Goal: Transaction & Acquisition: Purchase product/service

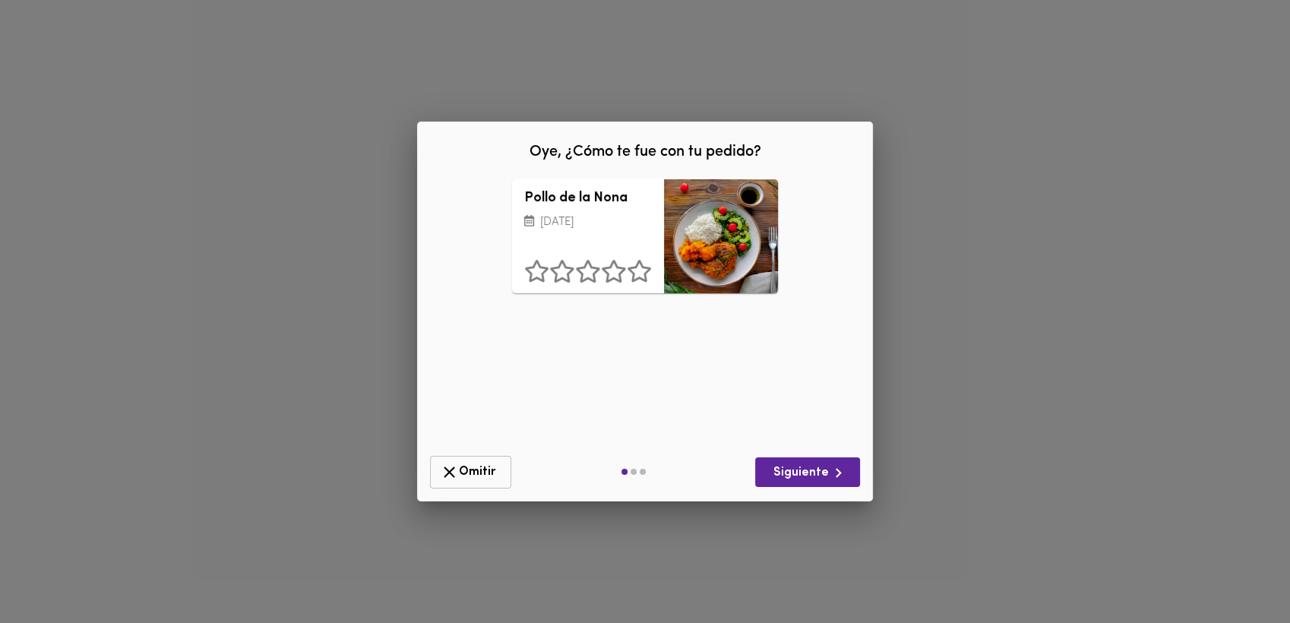
click at [470, 465] on span "Omitir" at bounding box center [471, 472] width 62 height 19
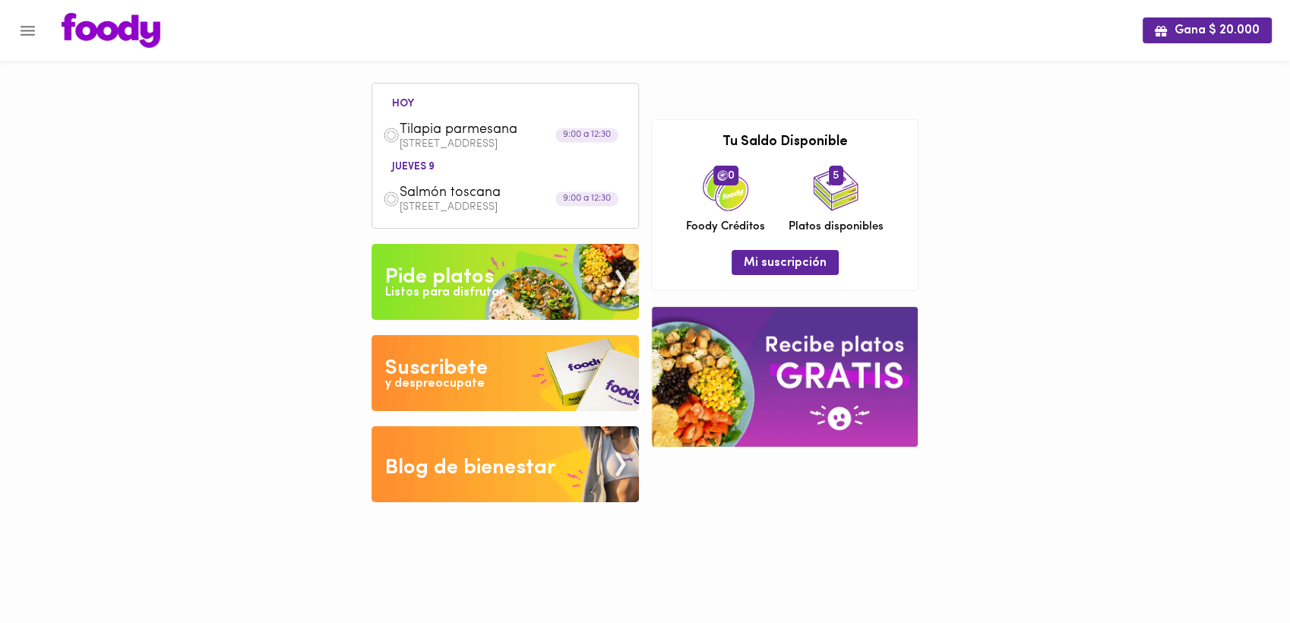
click at [411, 277] on div "Pide platos" at bounding box center [439, 277] width 109 height 30
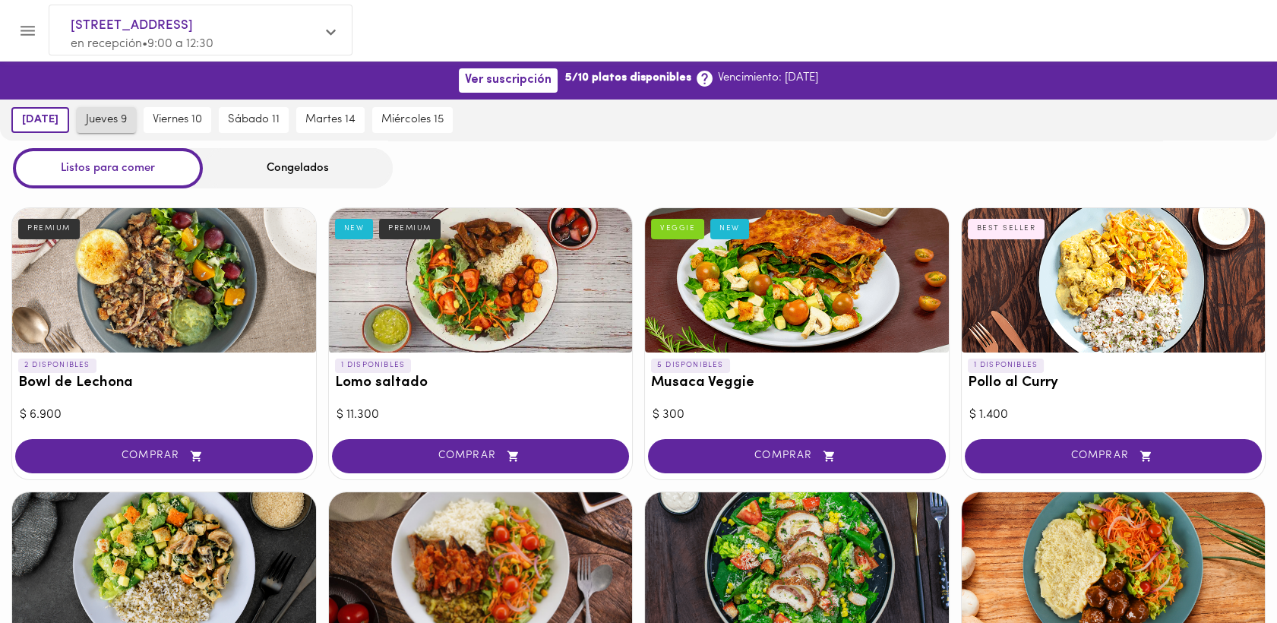
click at [112, 115] on span "jueves 9" at bounding box center [106, 120] width 41 height 14
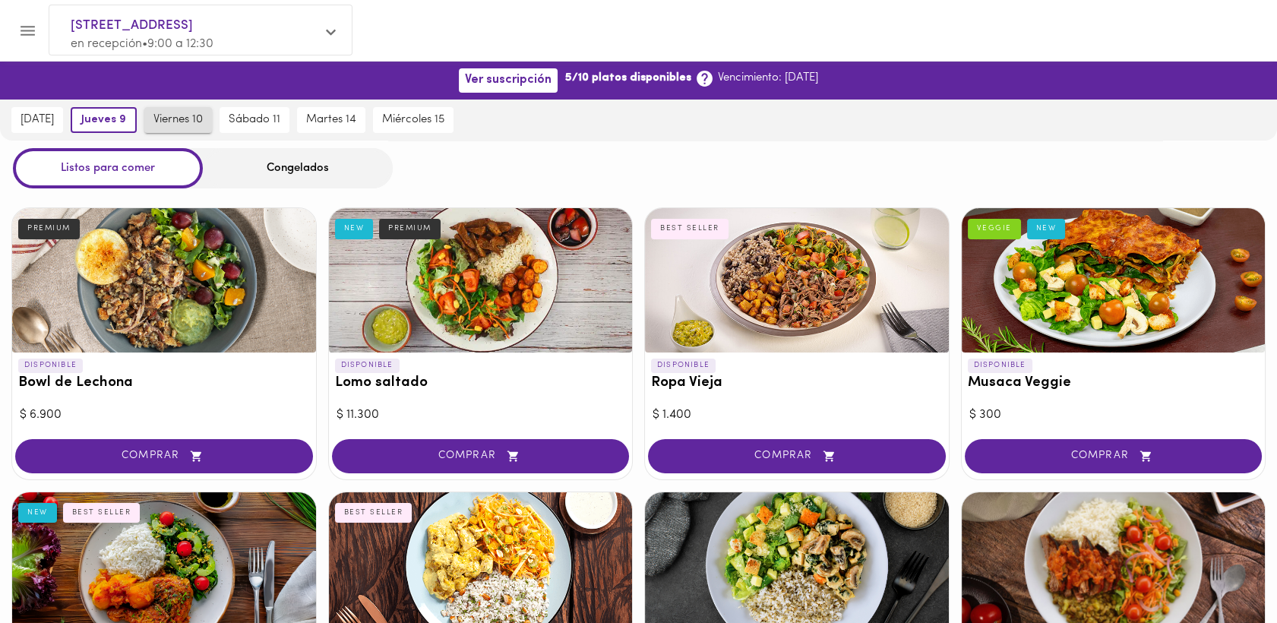
click at [185, 119] on span "viernes 10" at bounding box center [177, 120] width 49 height 14
click at [352, 124] on span "martes 14" at bounding box center [332, 120] width 50 height 14
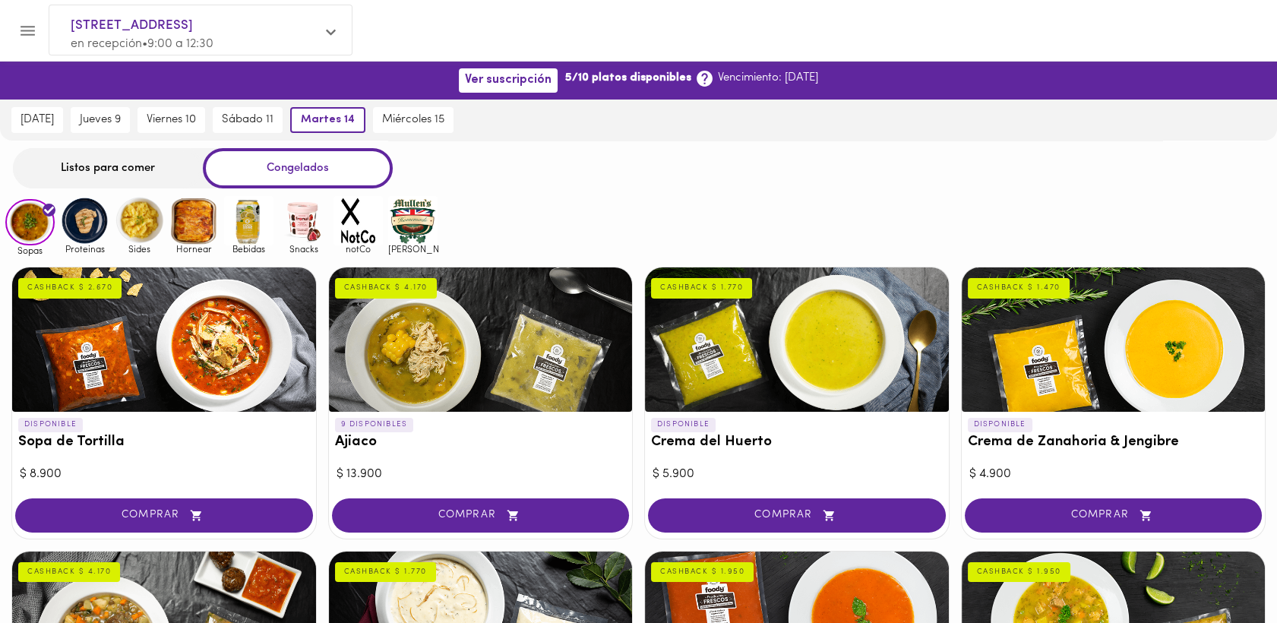
click at [106, 175] on div "Listos para comer" at bounding box center [108, 168] width 190 height 40
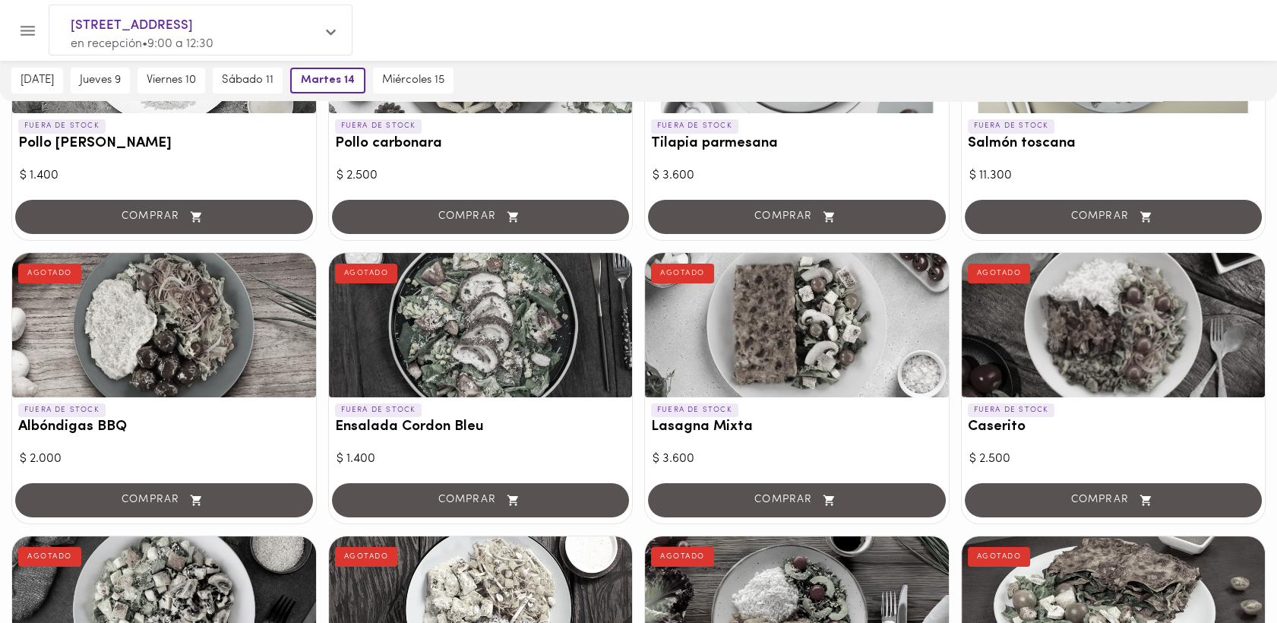
scroll to position [286, 0]
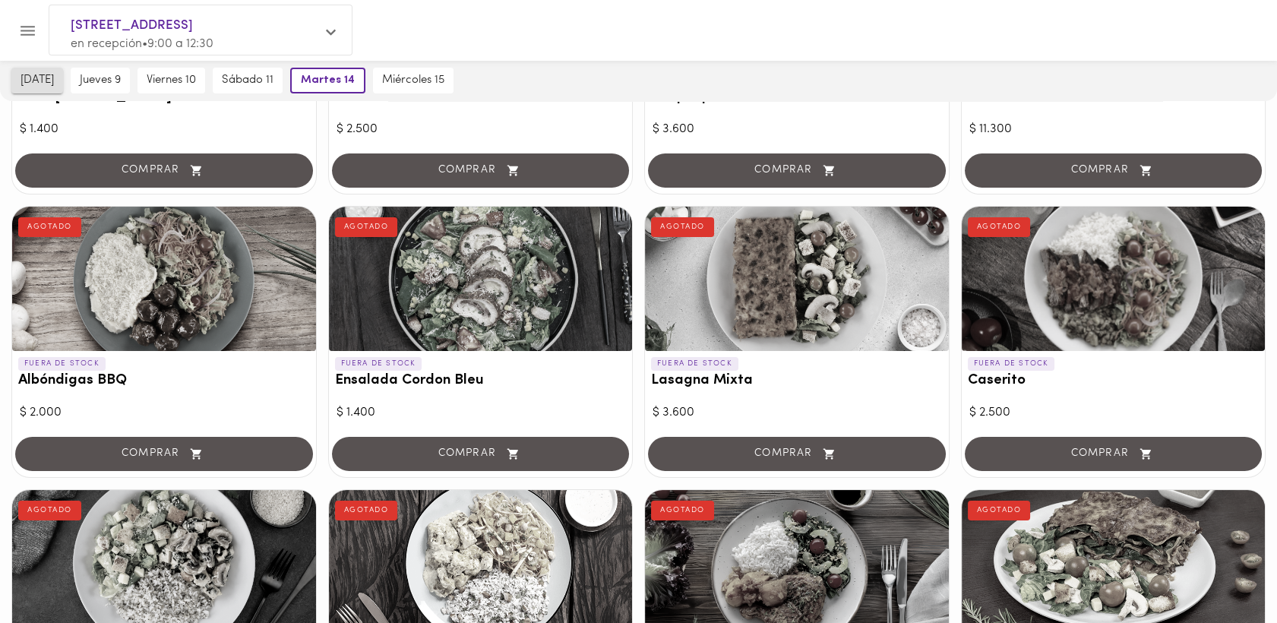
click at [45, 78] on span "[DATE]" at bounding box center [37, 81] width 33 height 14
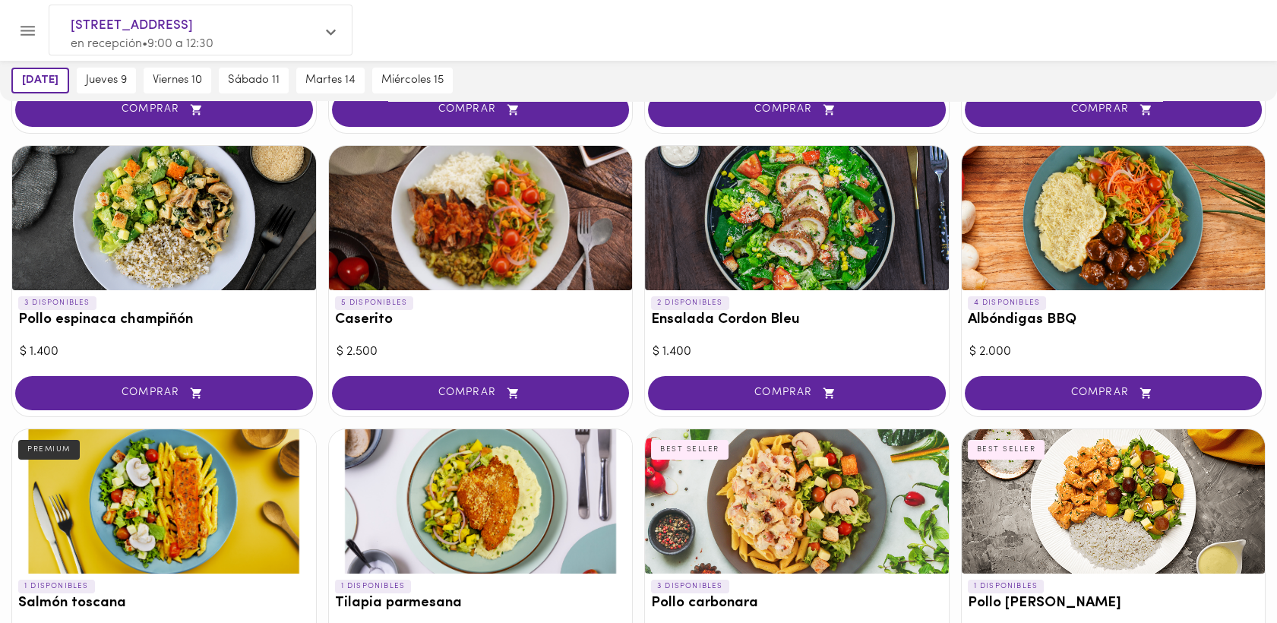
scroll to position [334, 0]
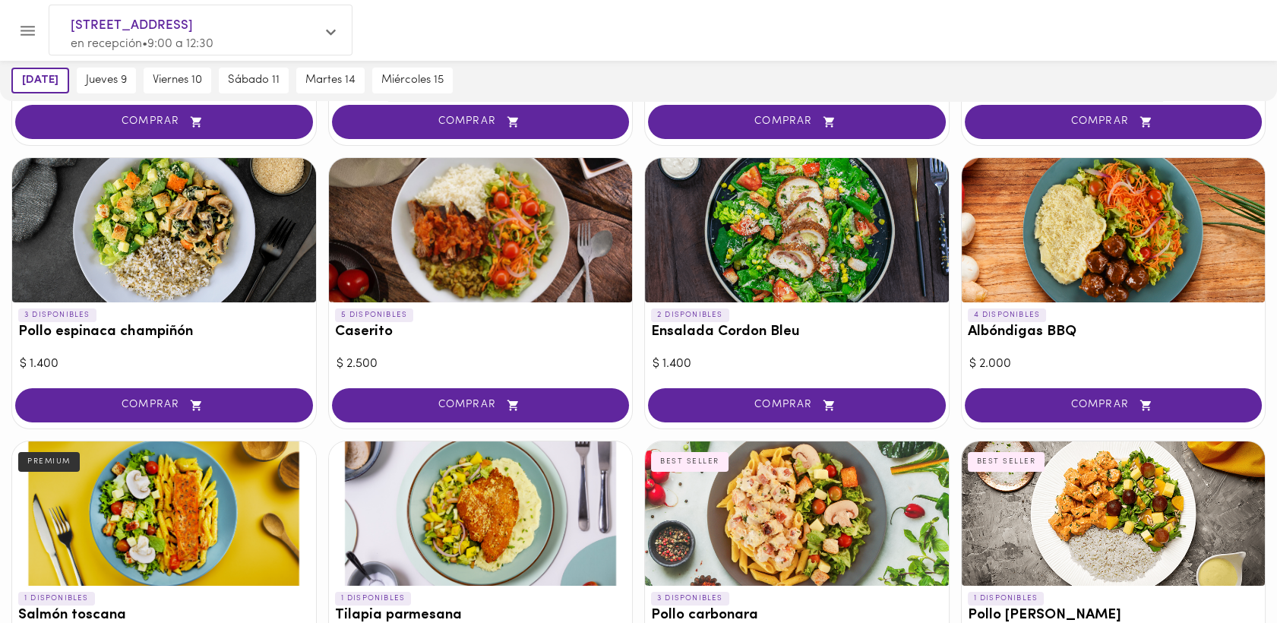
click at [454, 217] on div at bounding box center [481, 230] width 304 height 144
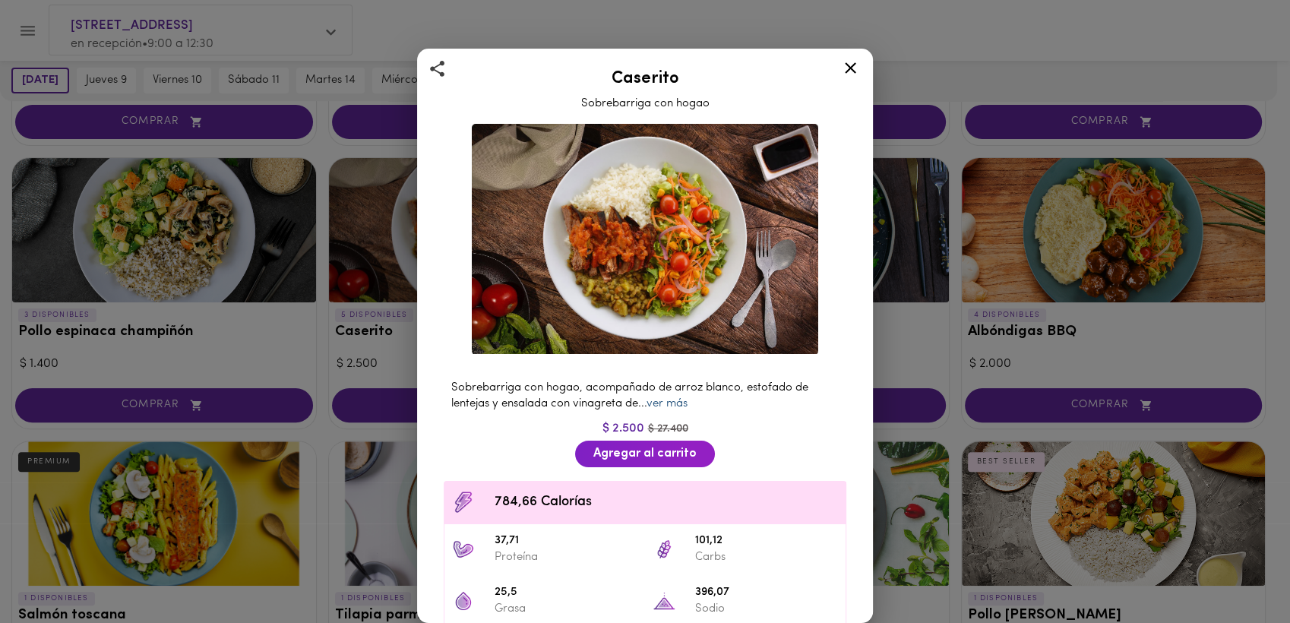
click at [681, 398] on link "ver más" at bounding box center [667, 403] width 41 height 11
click at [846, 62] on icon at bounding box center [850, 68] width 19 height 19
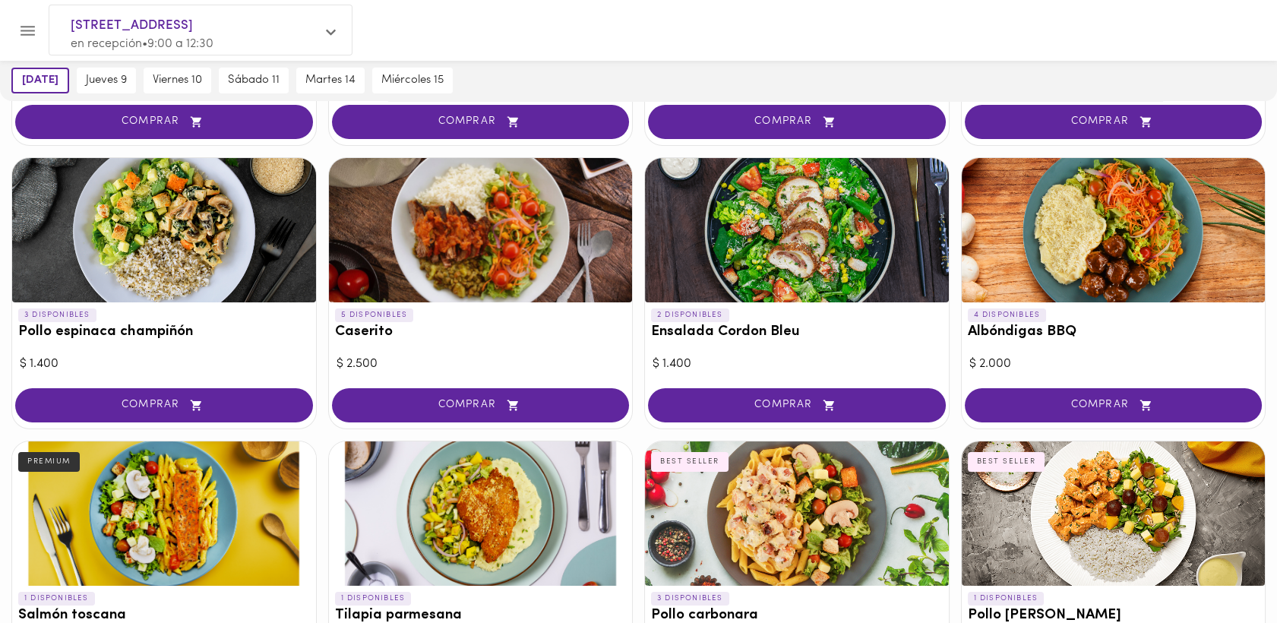
click at [1133, 220] on div at bounding box center [1114, 230] width 304 height 144
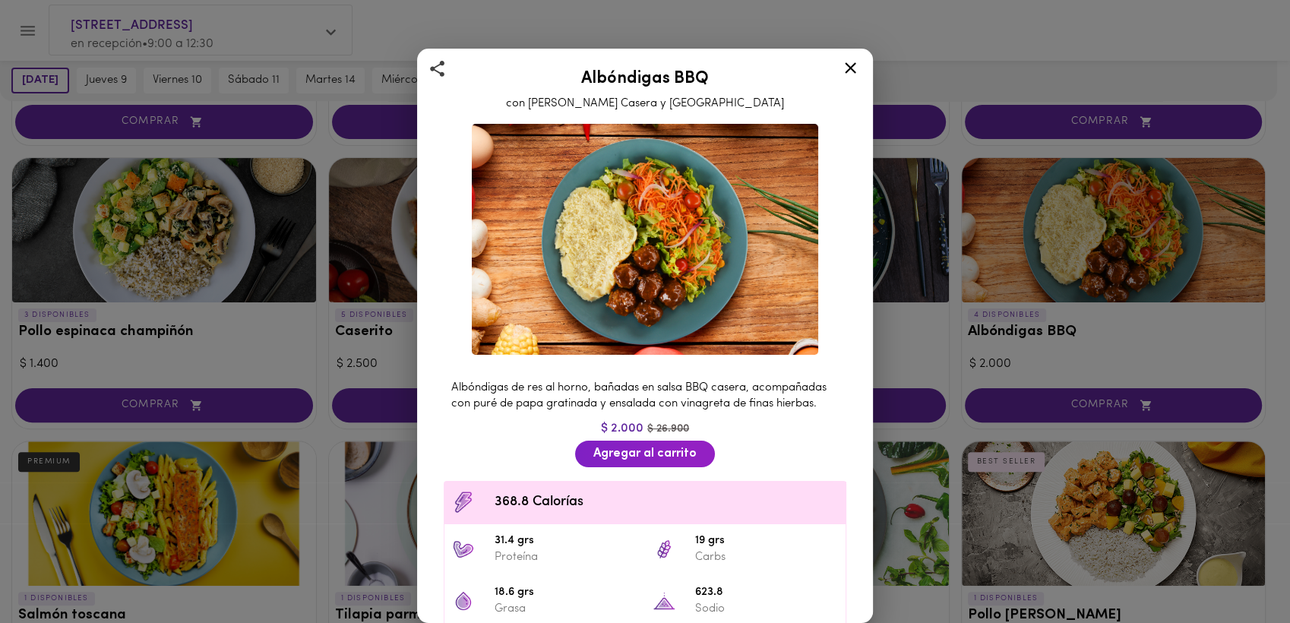
click at [1020, 32] on div "Albóndigas BBQ con Salsa Barbacoa Casera y Puré Albóndigas de res al horno, bañ…" at bounding box center [645, 311] width 1290 height 623
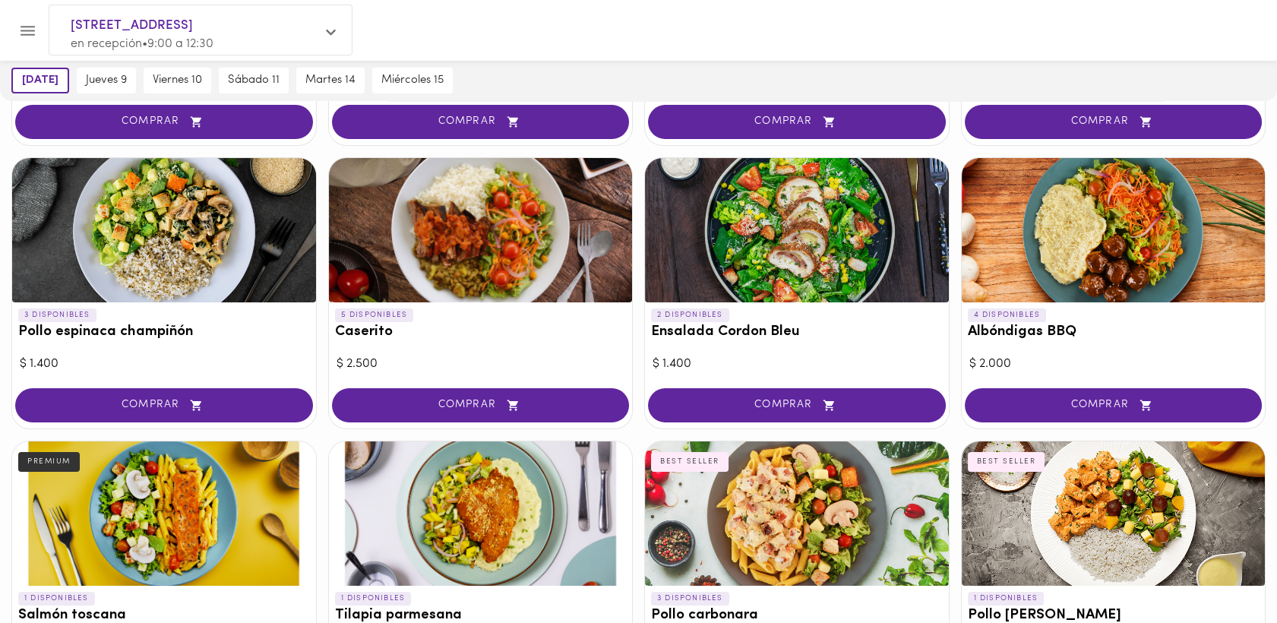
click at [542, 246] on div at bounding box center [481, 230] width 304 height 144
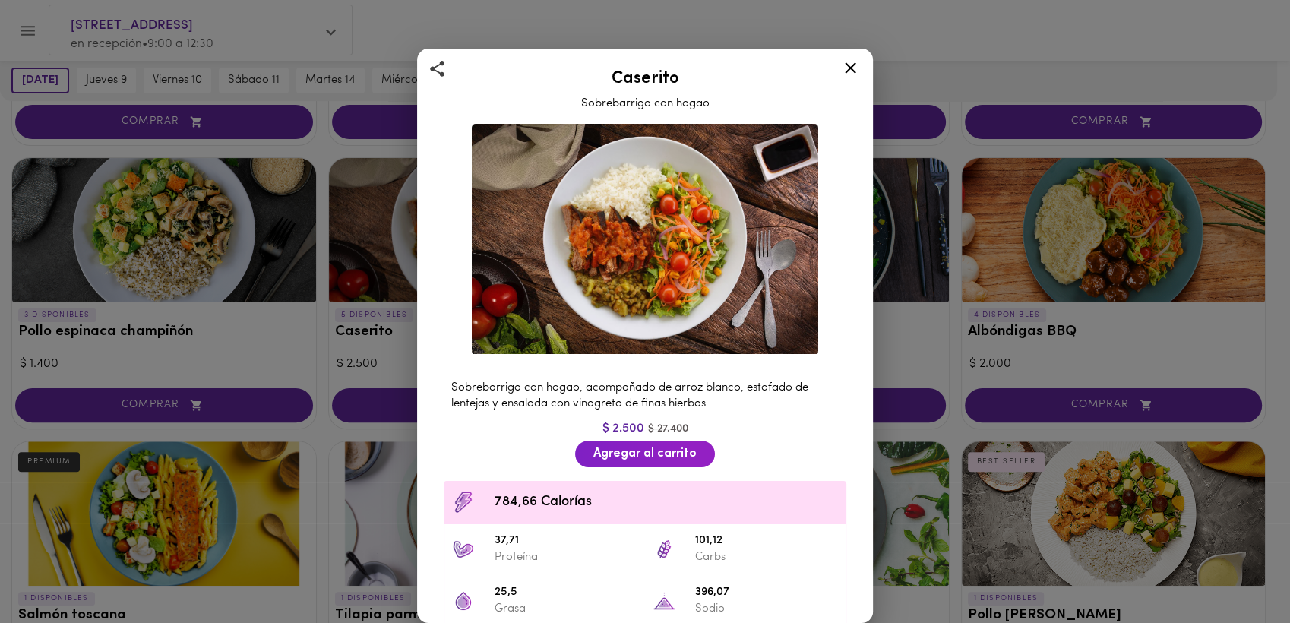
click at [1038, 42] on div "Caserito Sobrebarriga con hogao Sobrebarriga con hogao, acompañado de arroz bla…" at bounding box center [645, 311] width 1290 height 623
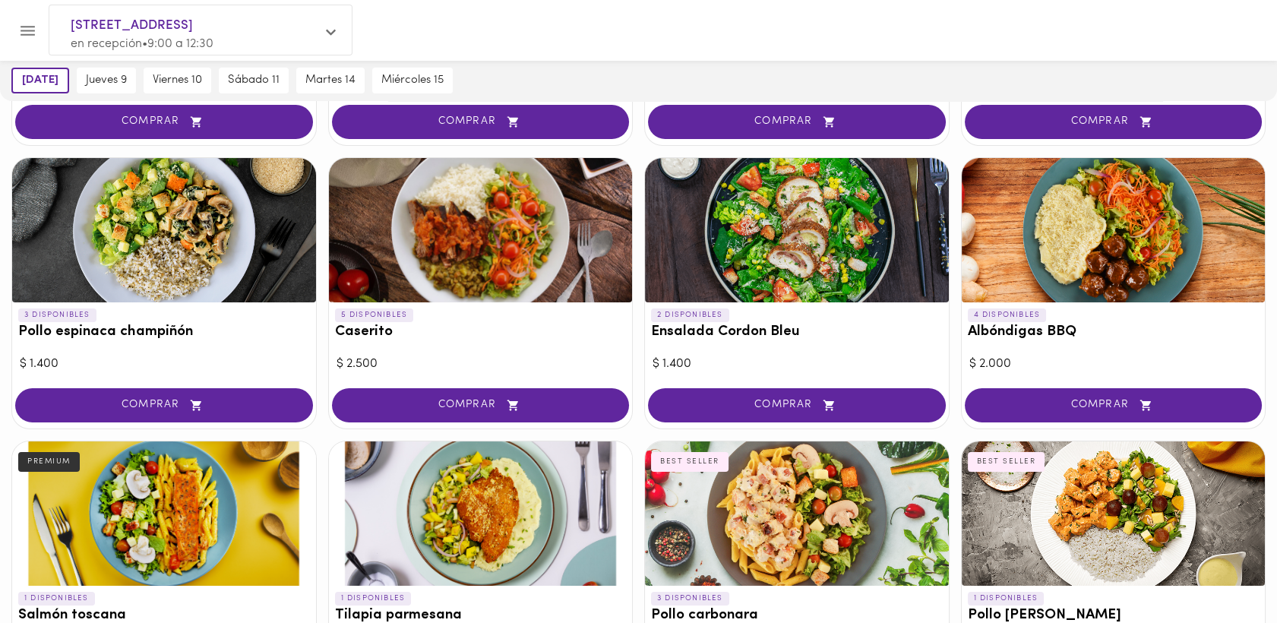
click at [1094, 226] on div at bounding box center [1114, 230] width 304 height 144
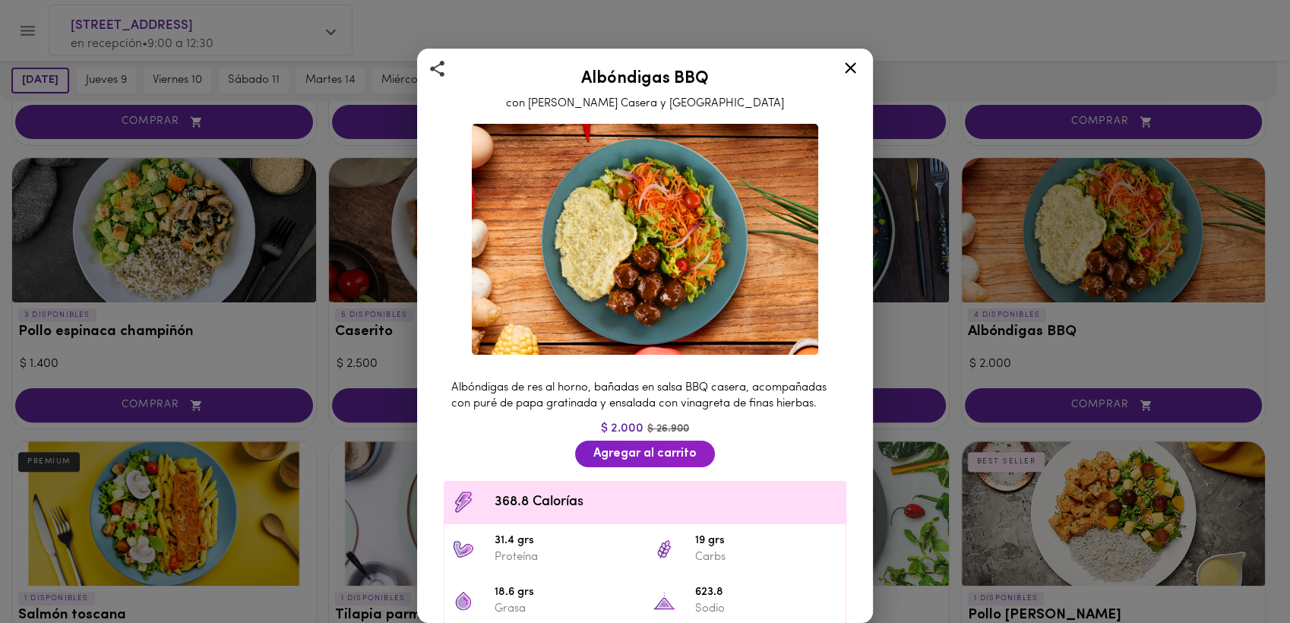
click at [1086, 36] on div "Albóndigas BBQ con Salsa Barbacoa Casera y Puré Albóndigas de res al horno, bañ…" at bounding box center [645, 311] width 1290 height 623
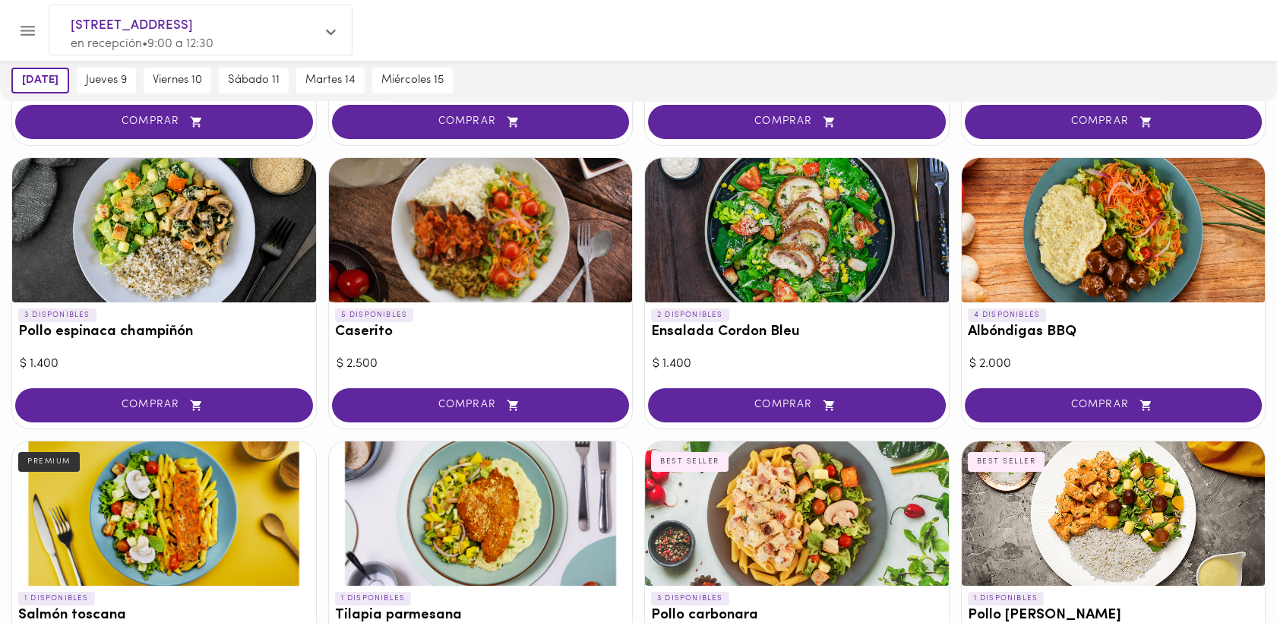
click at [498, 229] on div at bounding box center [481, 230] width 304 height 144
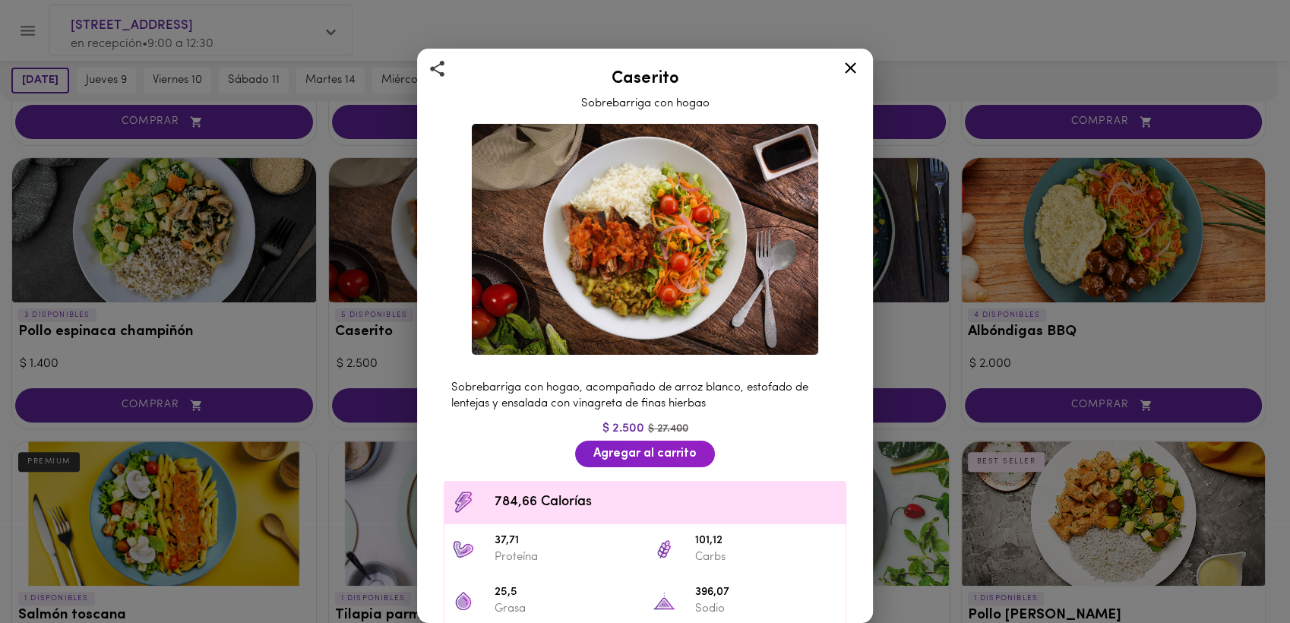
click at [1181, 28] on div "Caserito Sobrebarriga con hogao Sobrebarriga con hogao, acompañado de arroz bla…" at bounding box center [645, 311] width 1290 height 623
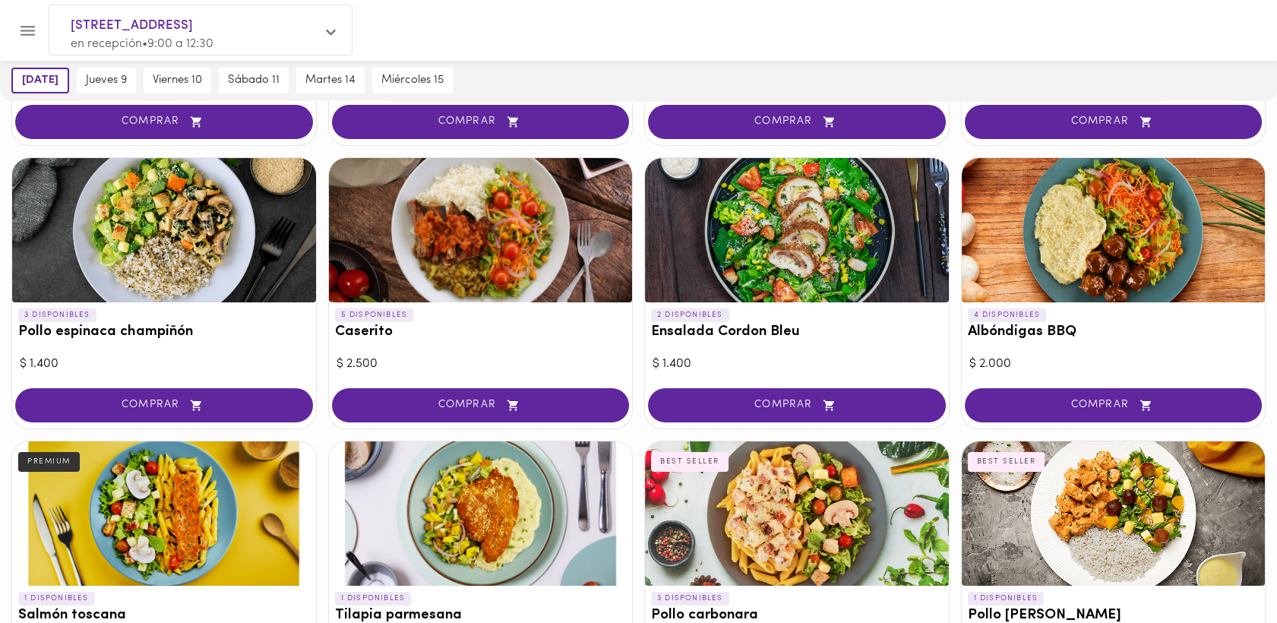
click at [191, 509] on div at bounding box center [164, 513] width 304 height 144
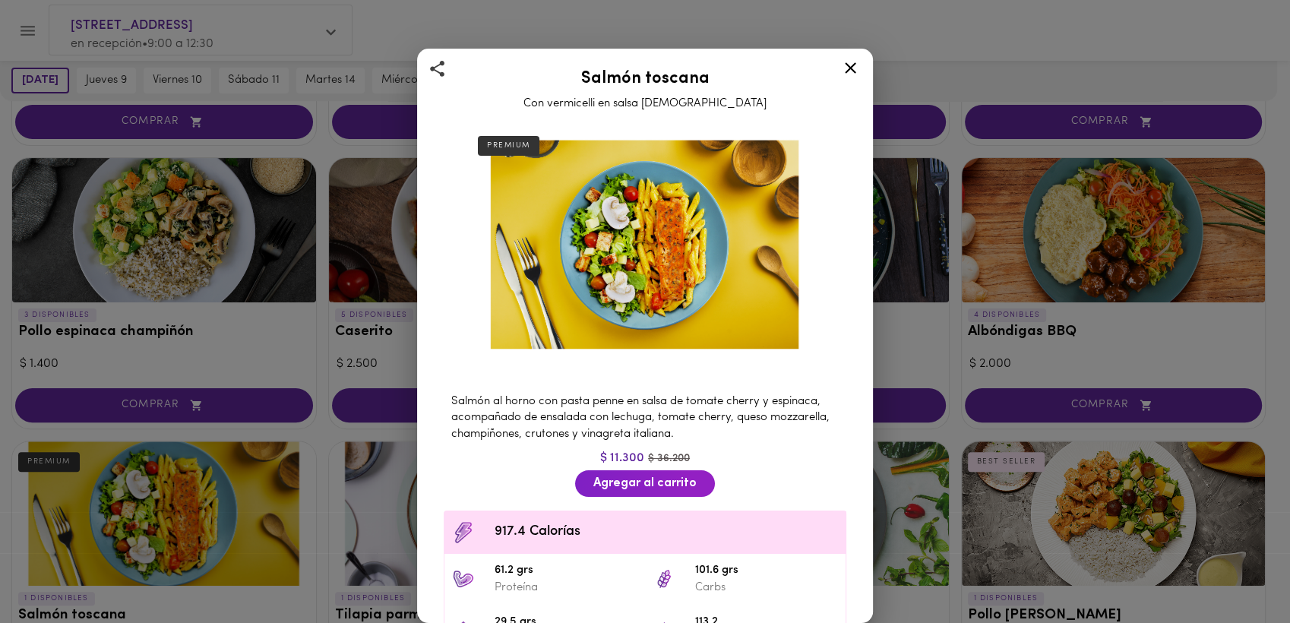
click at [1115, 33] on div "Salmón toscana Con vermicelli en salsa [DEMOGRAPHIC_DATA] PREMIUM Salmón al hor…" at bounding box center [645, 311] width 1290 height 623
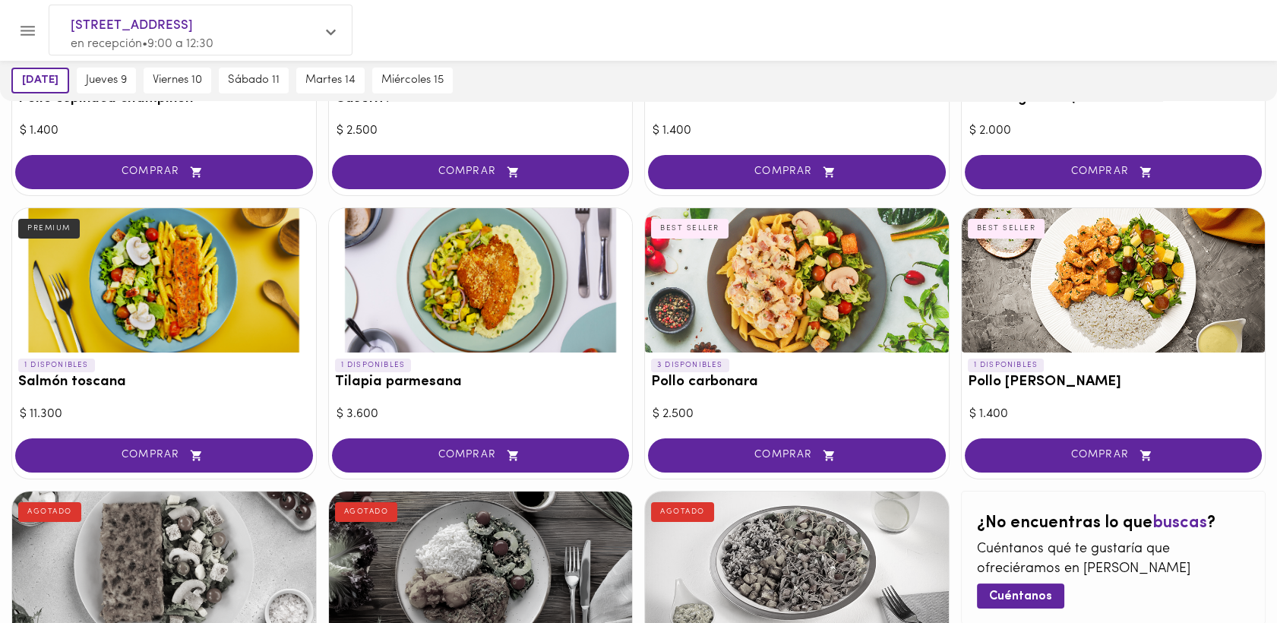
scroll to position [586, 0]
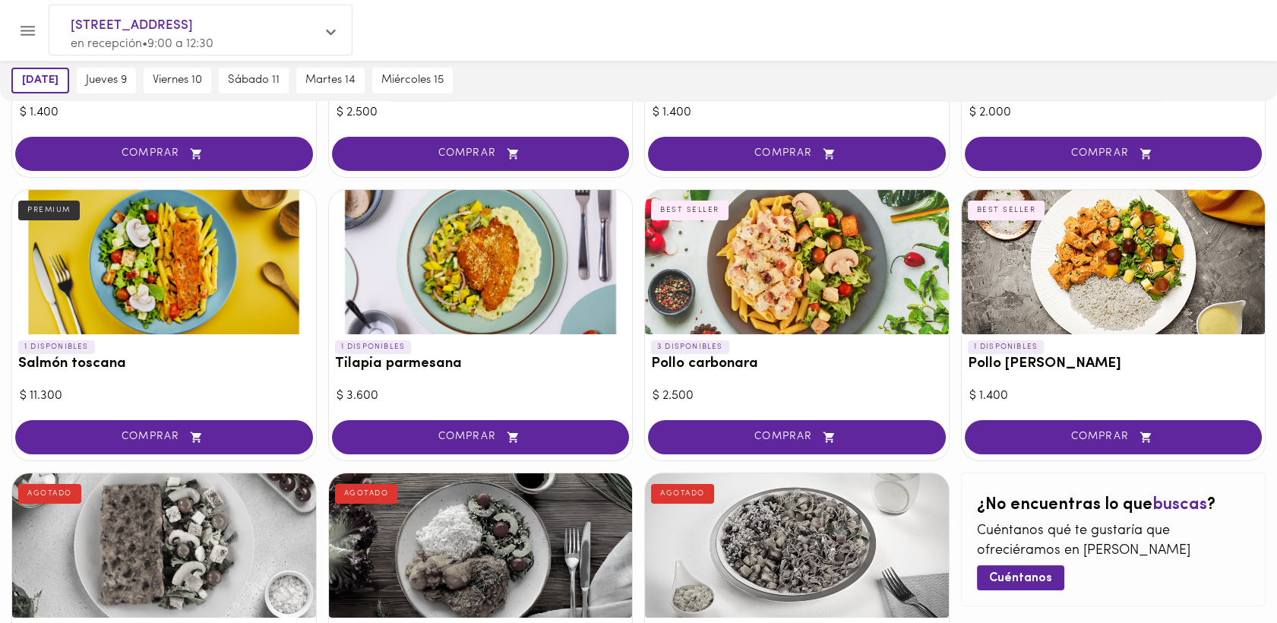
click at [498, 257] on div at bounding box center [481, 262] width 304 height 144
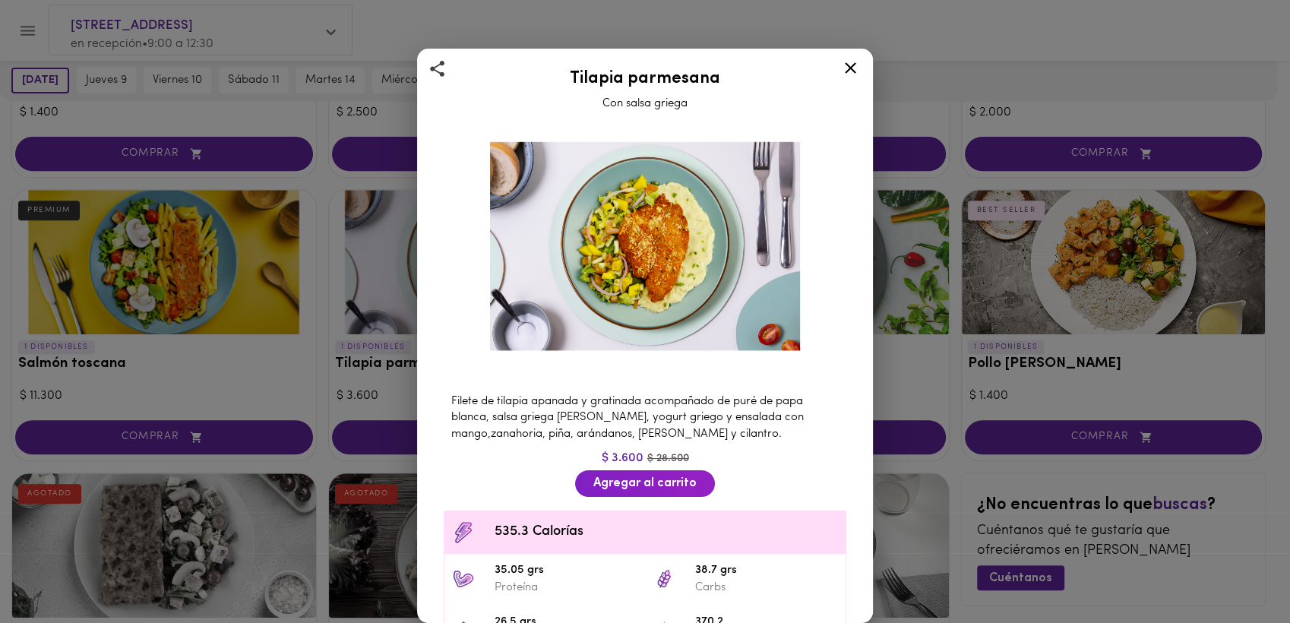
click at [1050, 33] on div "Tilapia parmesana Con salsa griega Filete de tilapia apanada y gratinada acompa…" at bounding box center [645, 311] width 1290 height 623
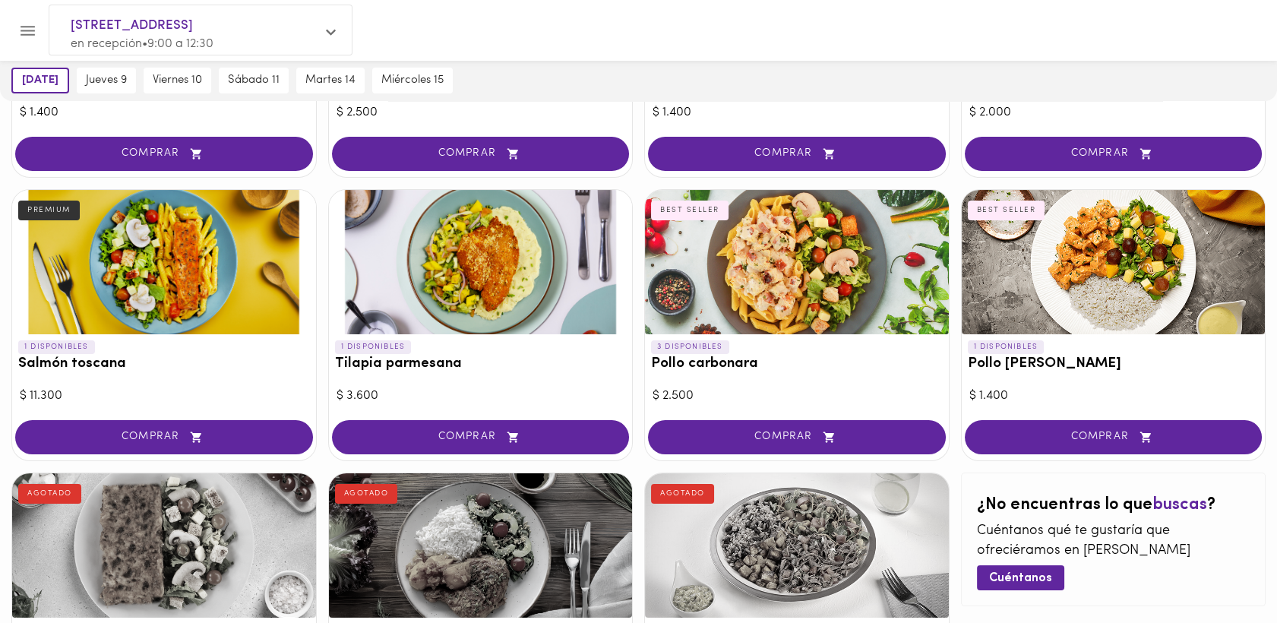
click at [756, 284] on div at bounding box center [797, 262] width 304 height 144
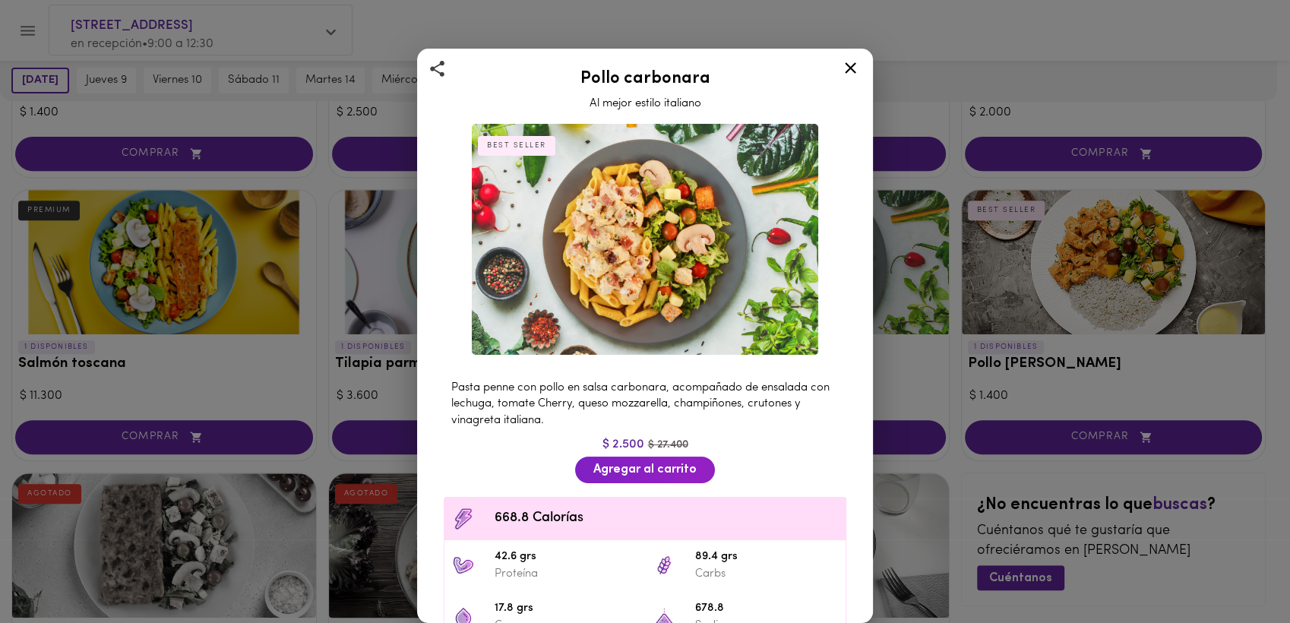
drag, startPoint x: 1159, startPoint y: 33, endPoint x: 1156, endPoint y: 80, distance: 47.2
click at [1160, 33] on div "Pollo carbonara Al mejor estilo italiano BEST SELLER Pasta penne con pollo en s…" at bounding box center [645, 311] width 1290 height 623
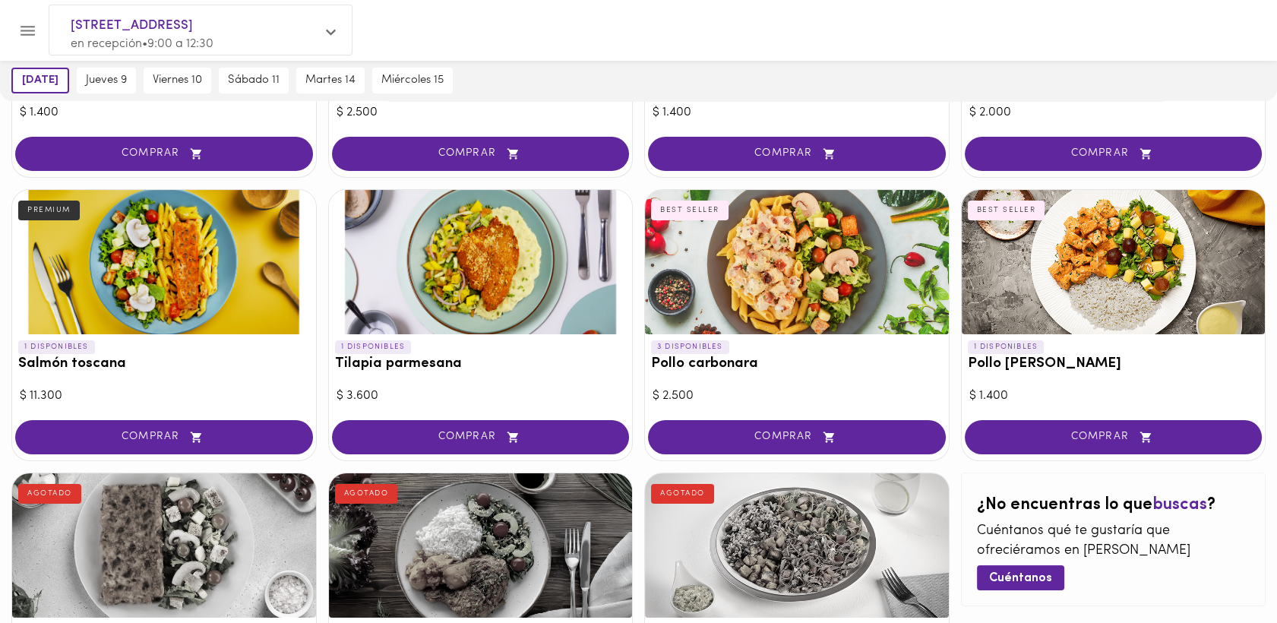
click at [1134, 270] on div at bounding box center [1114, 262] width 304 height 144
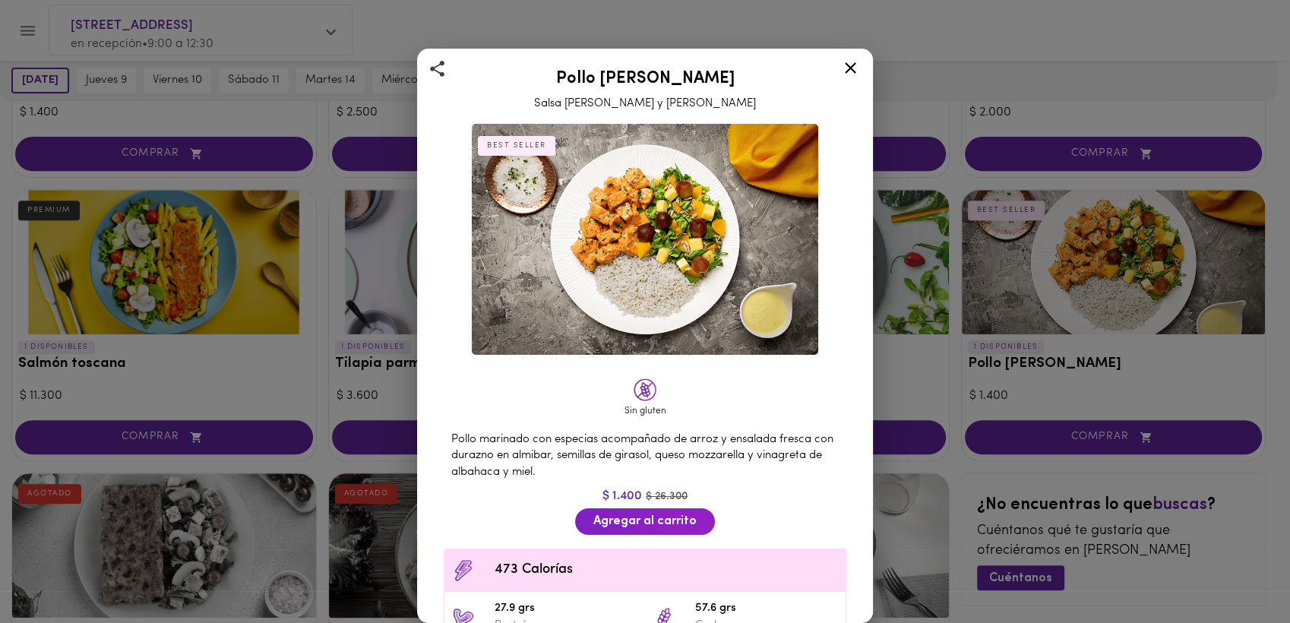
click at [985, 43] on div "Pollo Tikka Massala Salsa [PERSON_NAME] y Coco BEST SELLER Sin gluten Pollo mar…" at bounding box center [645, 311] width 1290 height 623
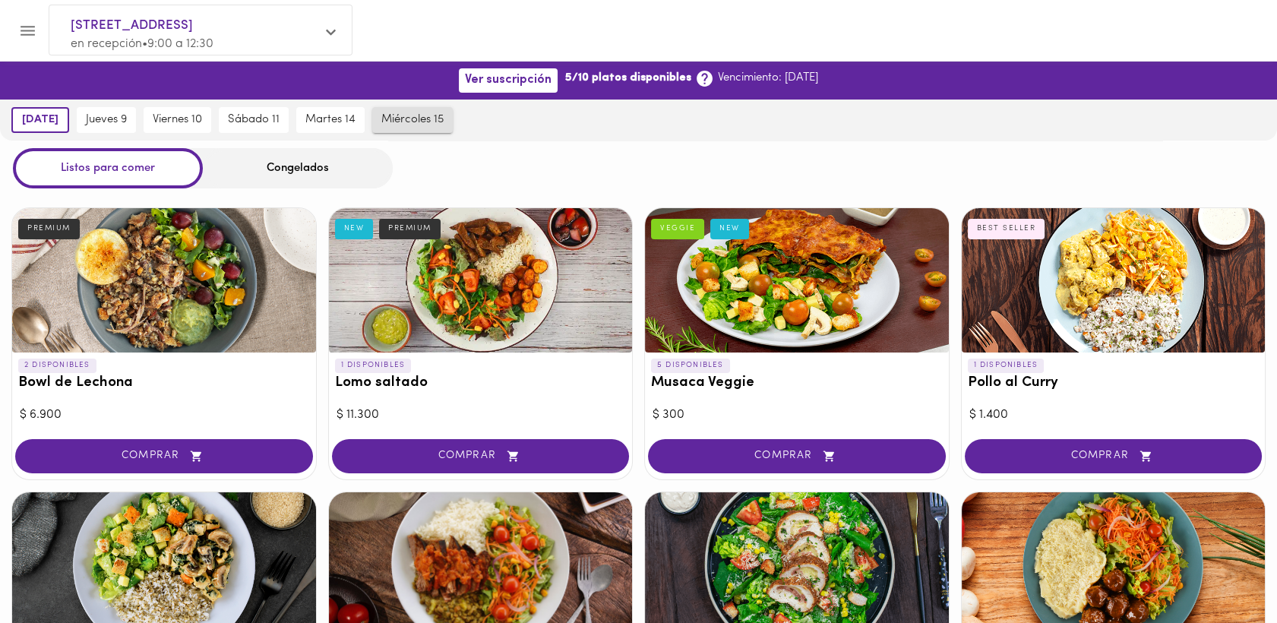
click at [417, 119] on span "miércoles 15" at bounding box center [412, 120] width 62 height 14
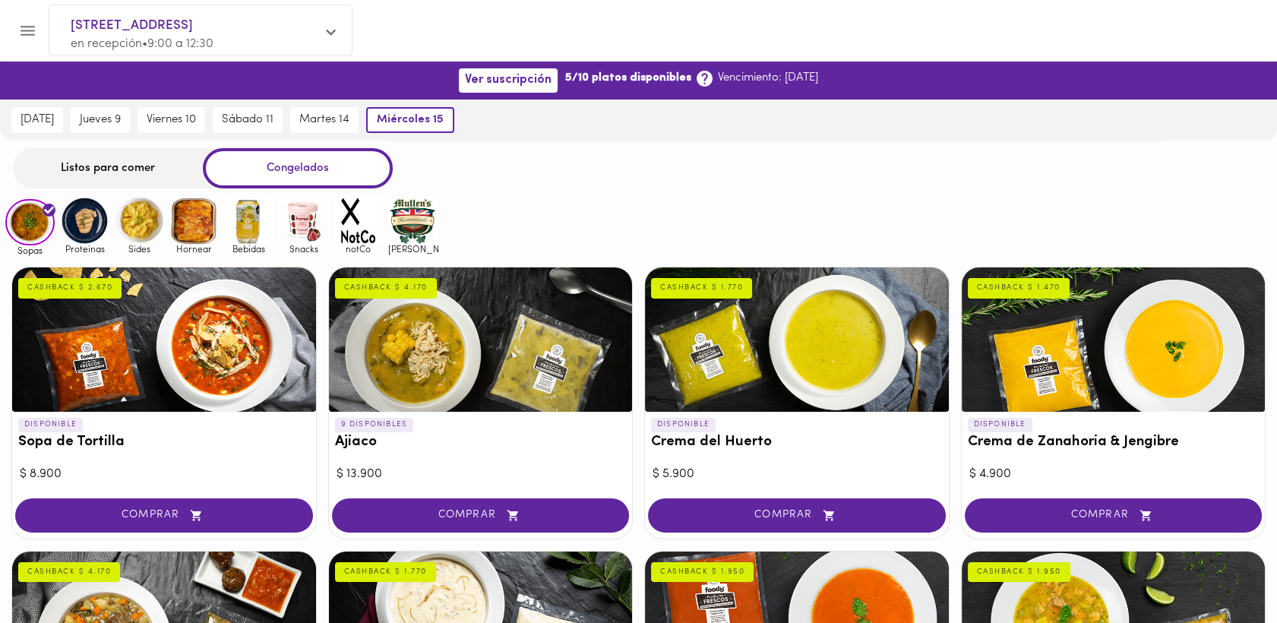
click at [132, 166] on div "Listos para comer" at bounding box center [108, 168] width 190 height 40
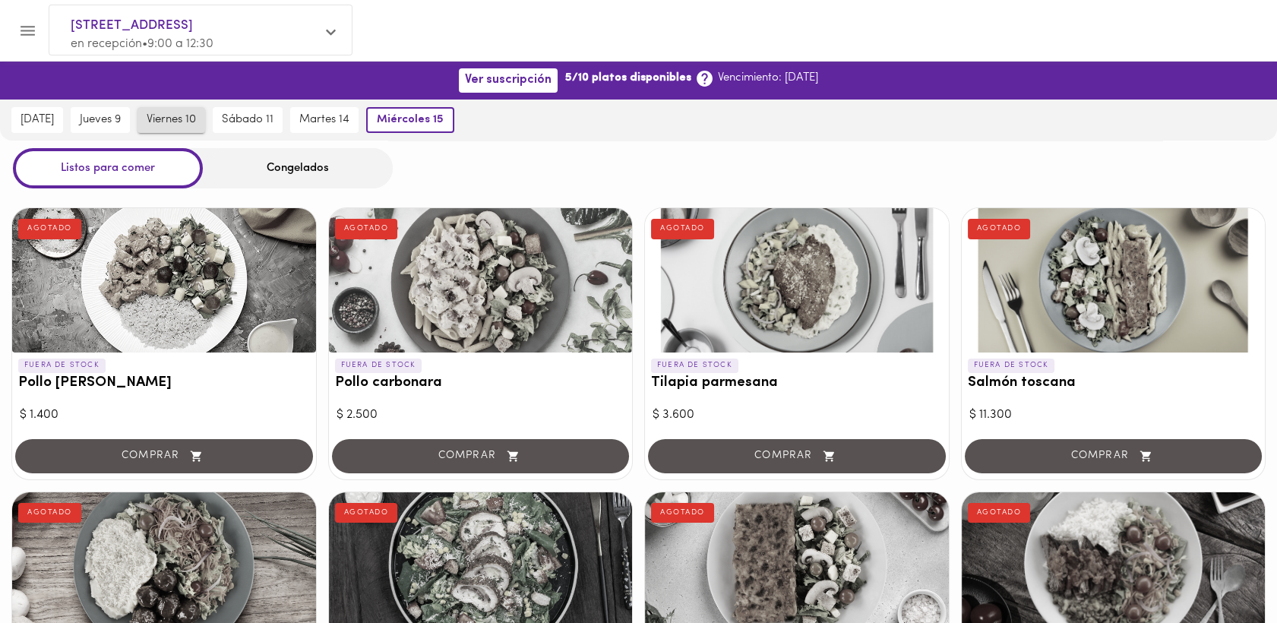
click at [190, 119] on span "viernes 10" at bounding box center [171, 120] width 49 height 14
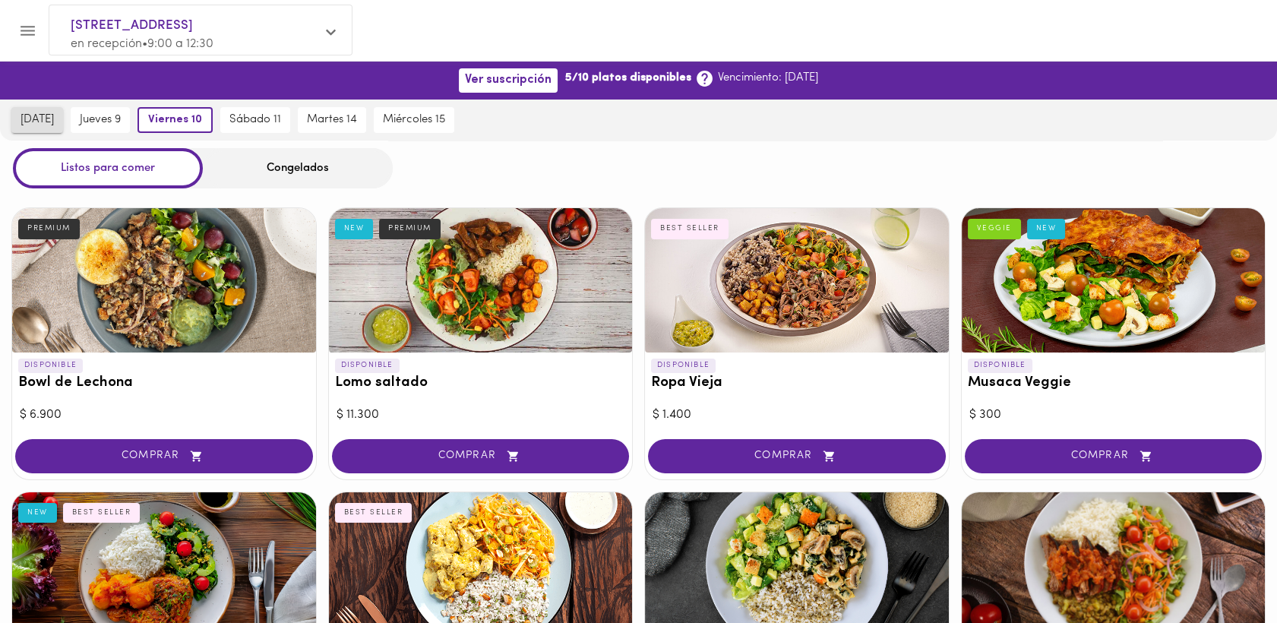
click at [35, 119] on span "[DATE]" at bounding box center [37, 120] width 33 height 14
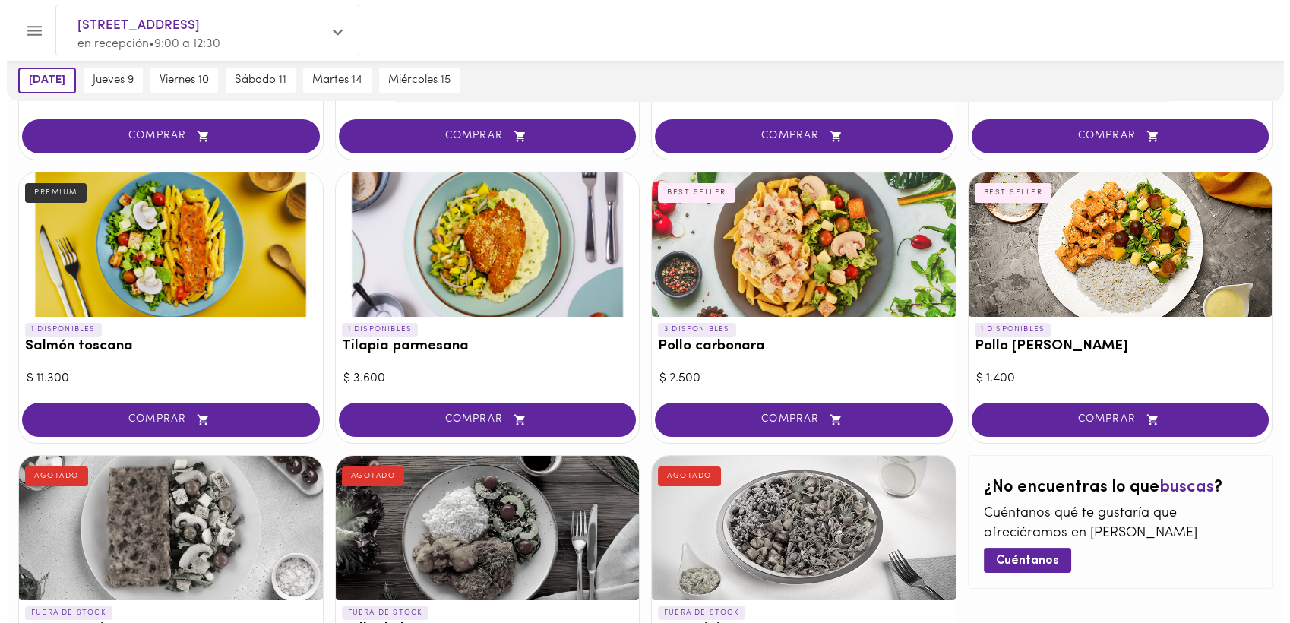
scroll to position [602, 0]
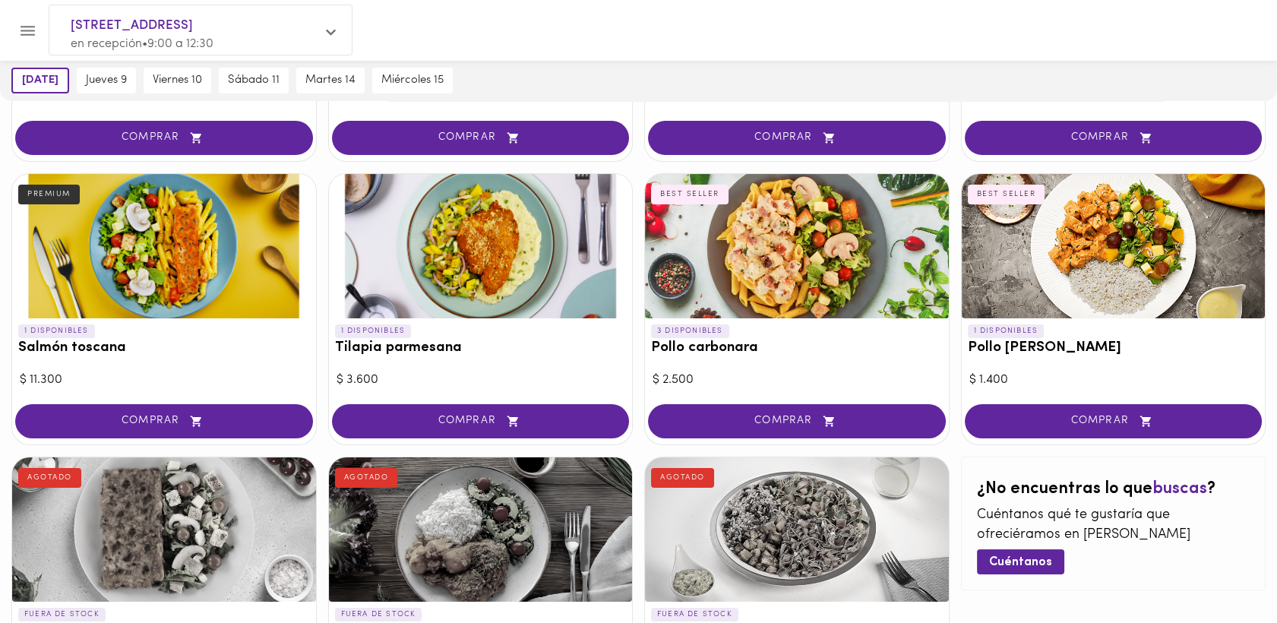
click at [1143, 264] on div at bounding box center [1114, 246] width 304 height 144
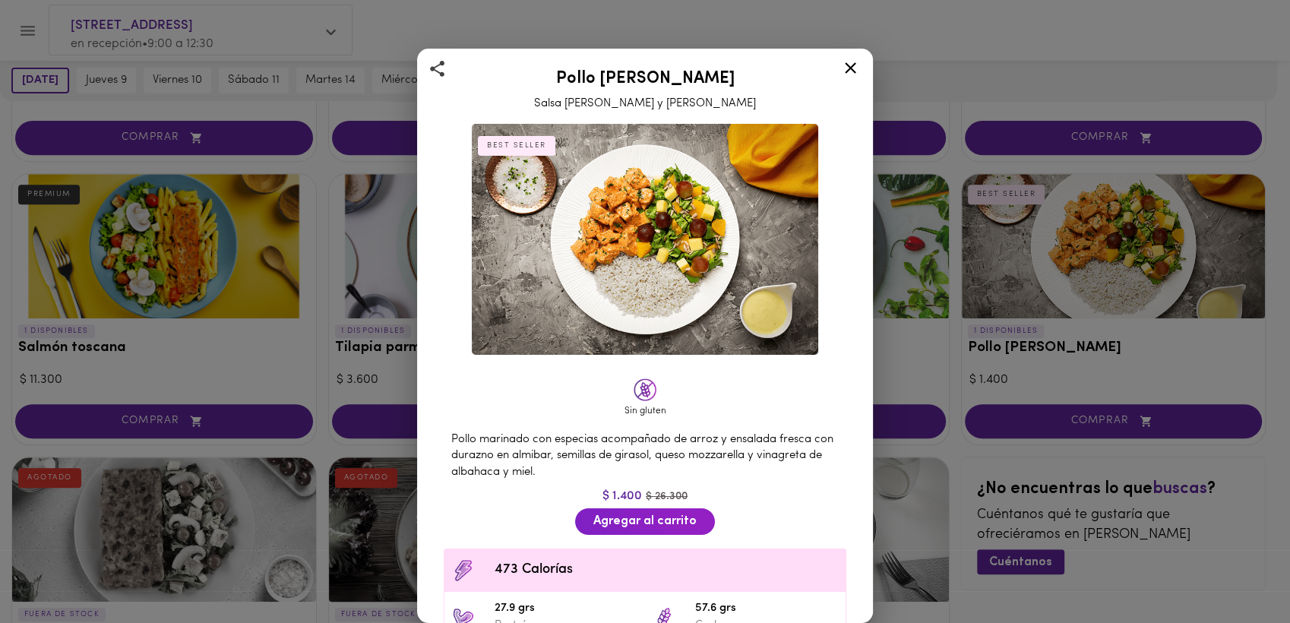
click at [853, 69] on icon at bounding box center [850, 68] width 19 height 19
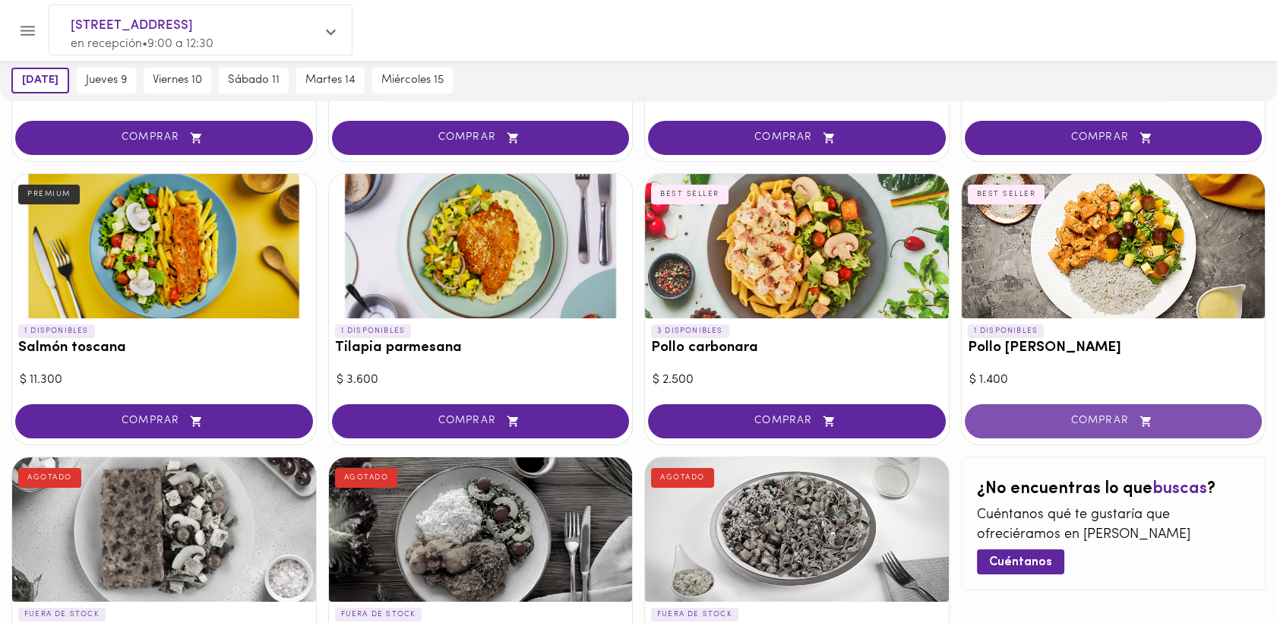
click at [1092, 422] on span "COMPRAR" at bounding box center [1114, 421] width 260 height 13
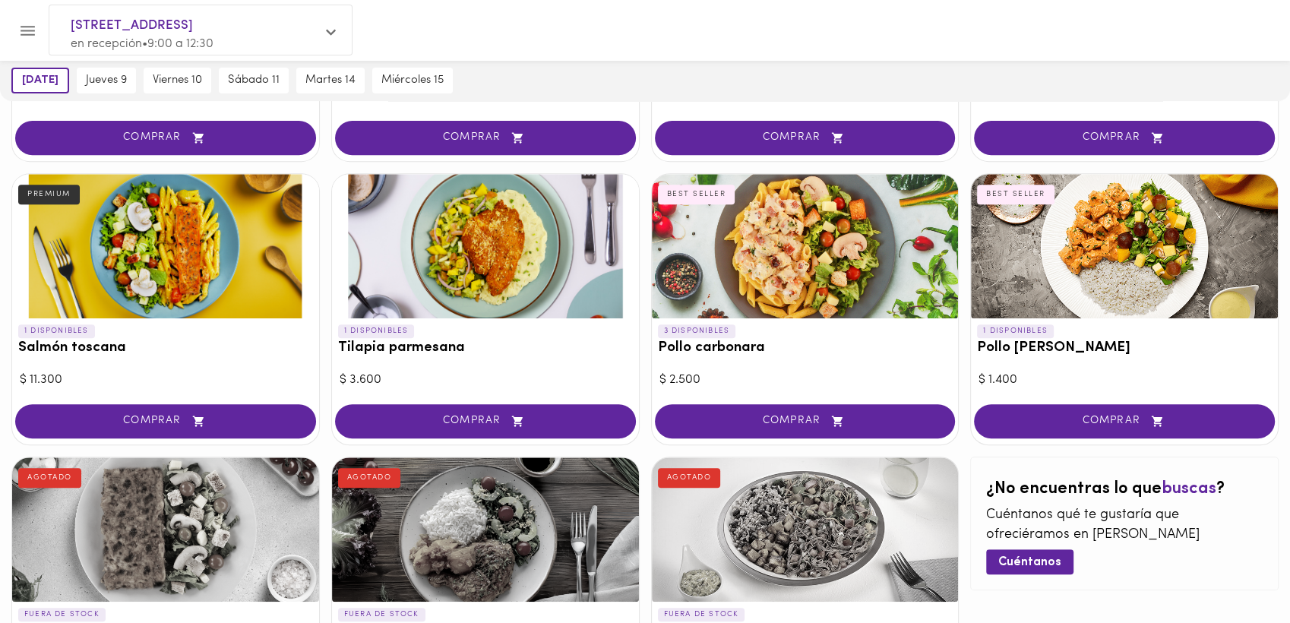
scroll to position [602, 0]
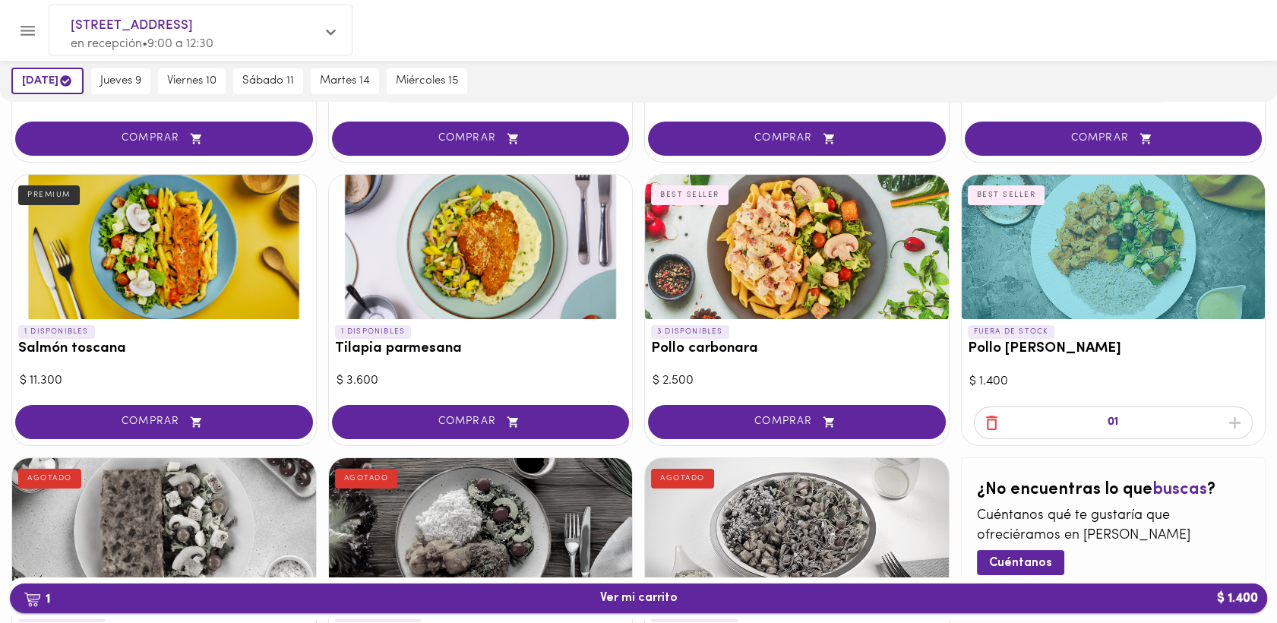
click at [660, 597] on span "1 Ver mi carrito $ 1.400" at bounding box center [638, 598] width 77 height 14
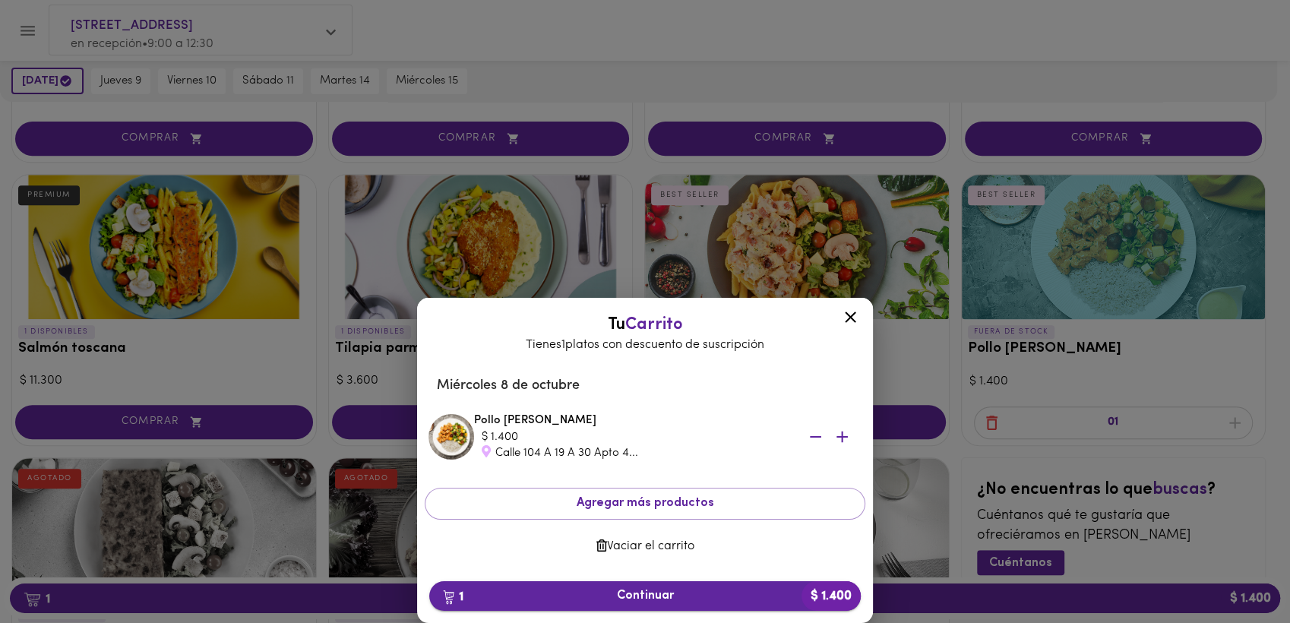
click at [646, 598] on span "1 Continuar $ 1.400" at bounding box center [644, 596] width 407 height 14
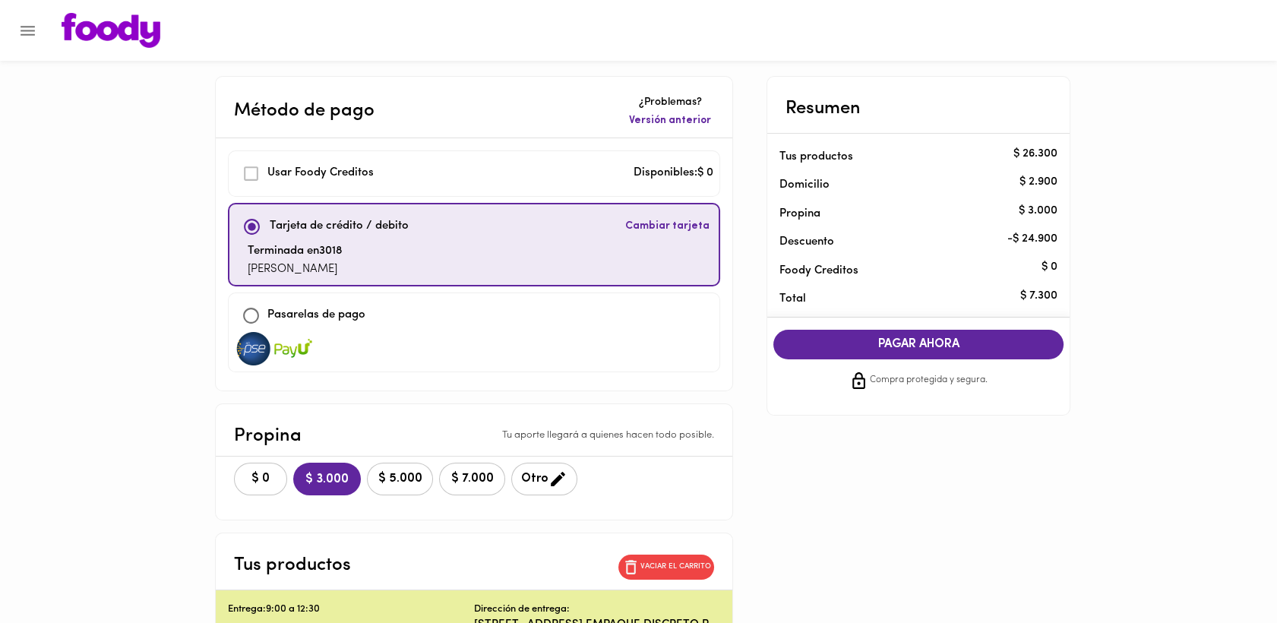
click at [264, 476] on span "$ 0" at bounding box center [260, 479] width 33 height 14
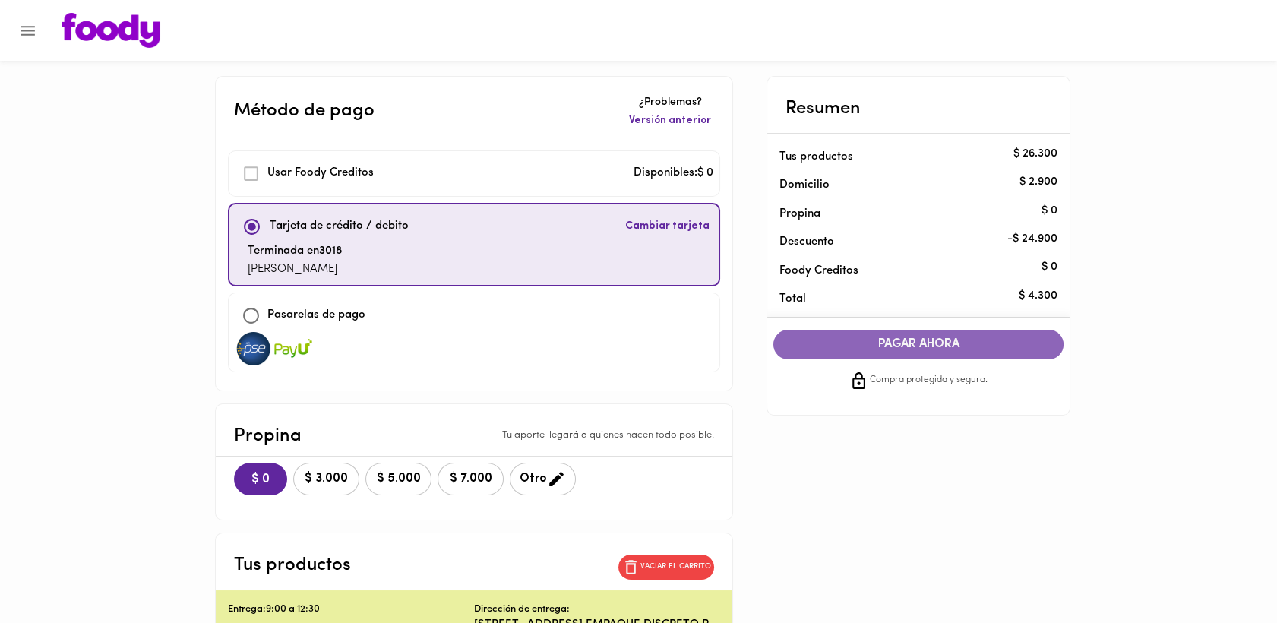
click at [918, 346] on span "PAGAR AHORA" at bounding box center [919, 344] width 260 height 14
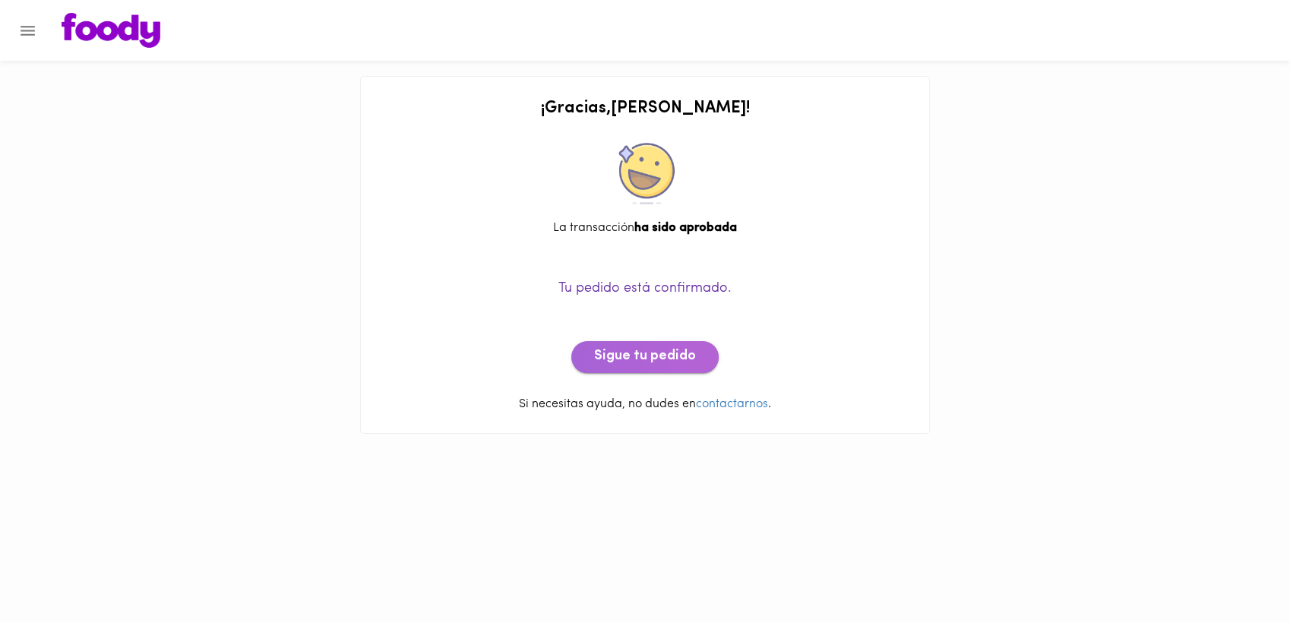
click at [690, 356] on span "Sigue tu pedido" at bounding box center [645, 357] width 102 height 17
